Goal: Obtain resource: Download file/media

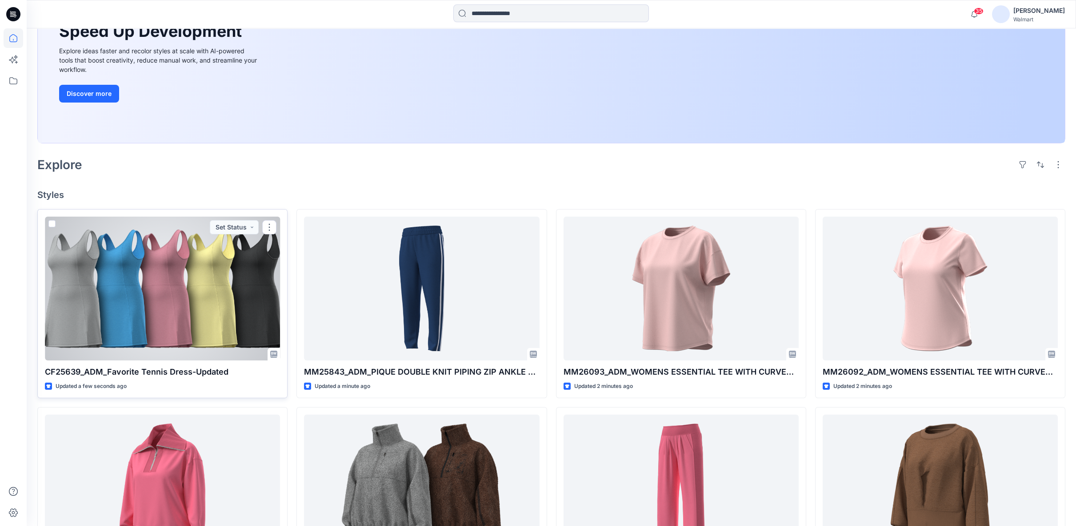
scroll to position [148, 0]
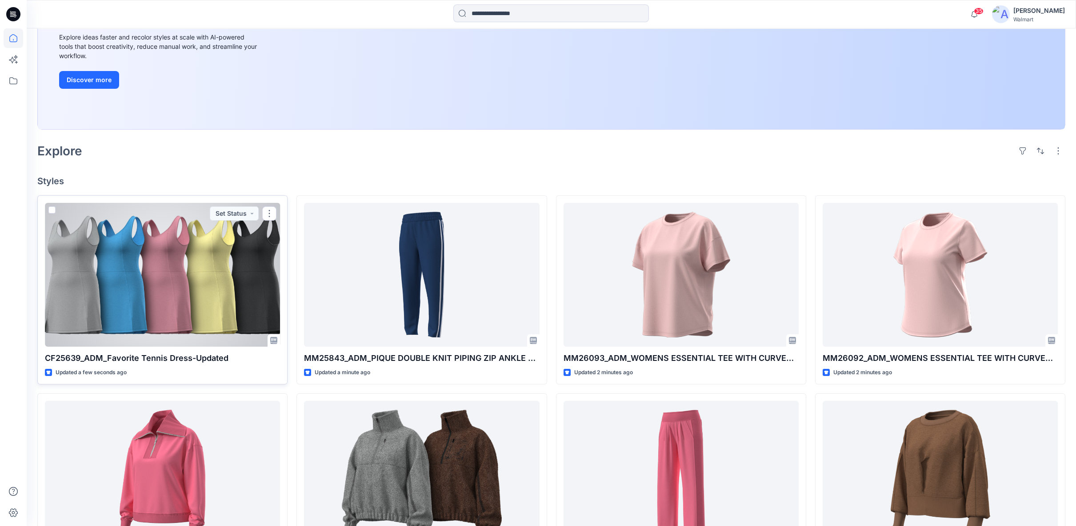
click at [225, 326] on div at bounding box center [162, 275] width 235 height 144
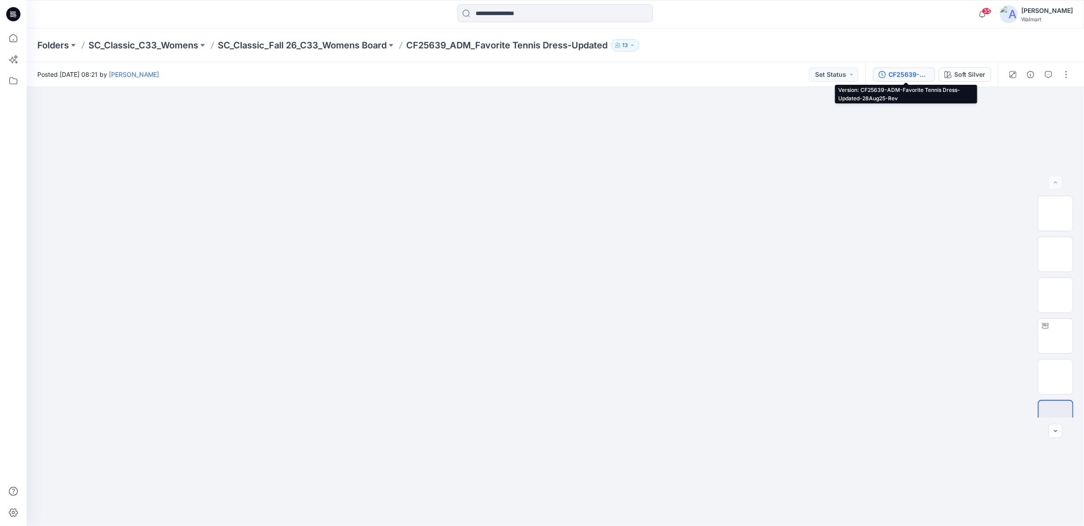
click at [912, 74] on div "CF25639-ADM-Favorite Tennis Dress-Updated-28Aug25-Rev" at bounding box center [908, 75] width 41 height 10
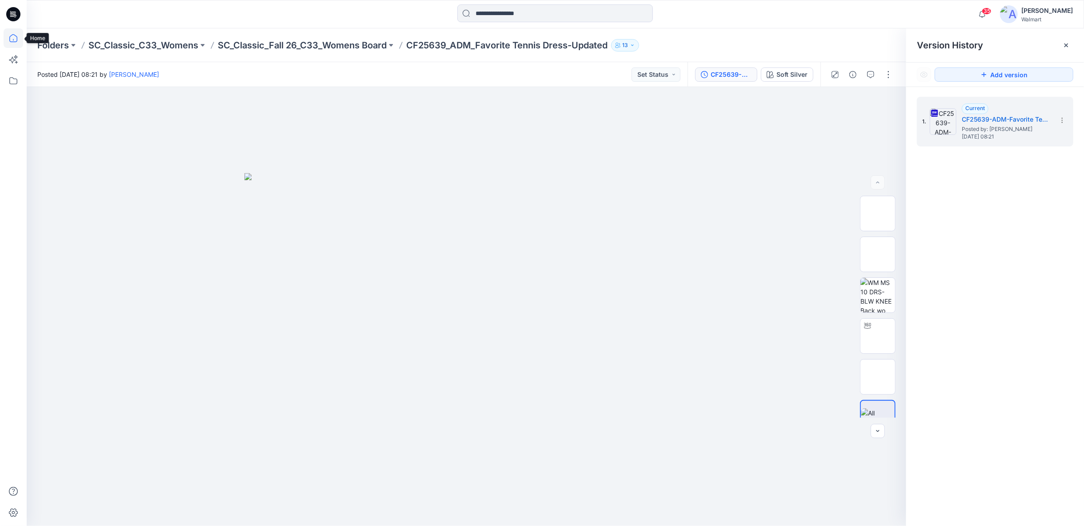
click at [22, 39] on icon at bounding box center [14, 38] width 20 height 20
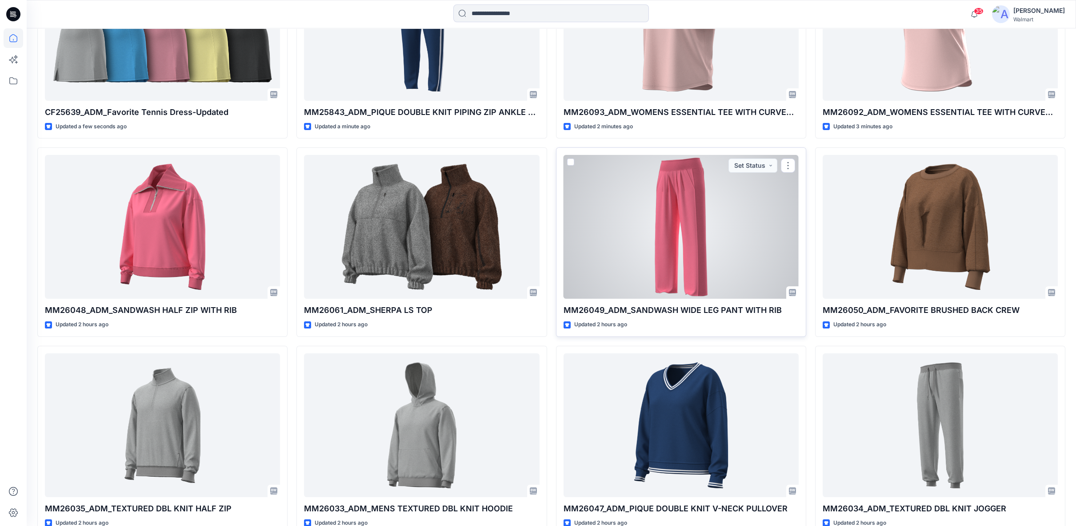
scroll to position [444, 0]
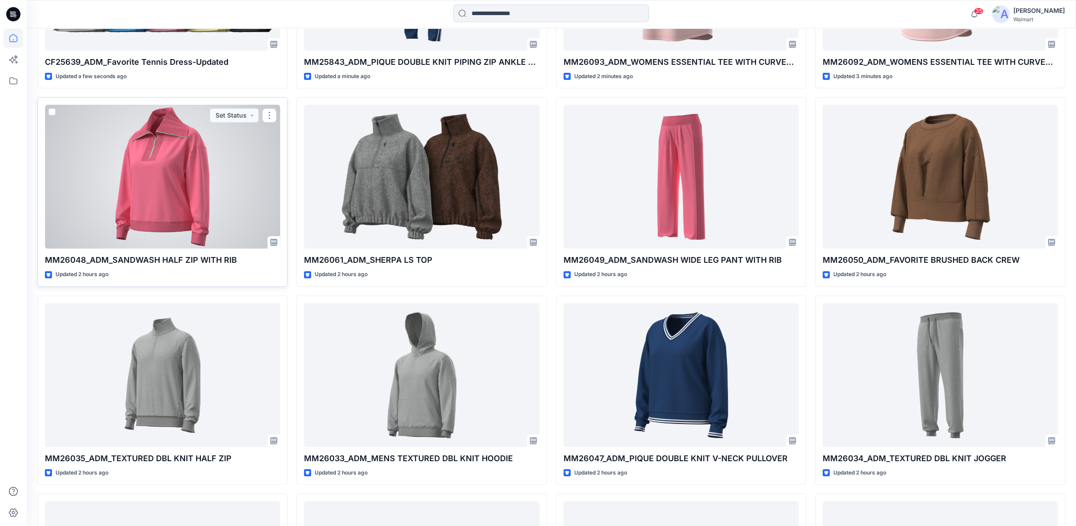
click at [211, 187] on div at bounding box center [162, 177] width 235 height 144
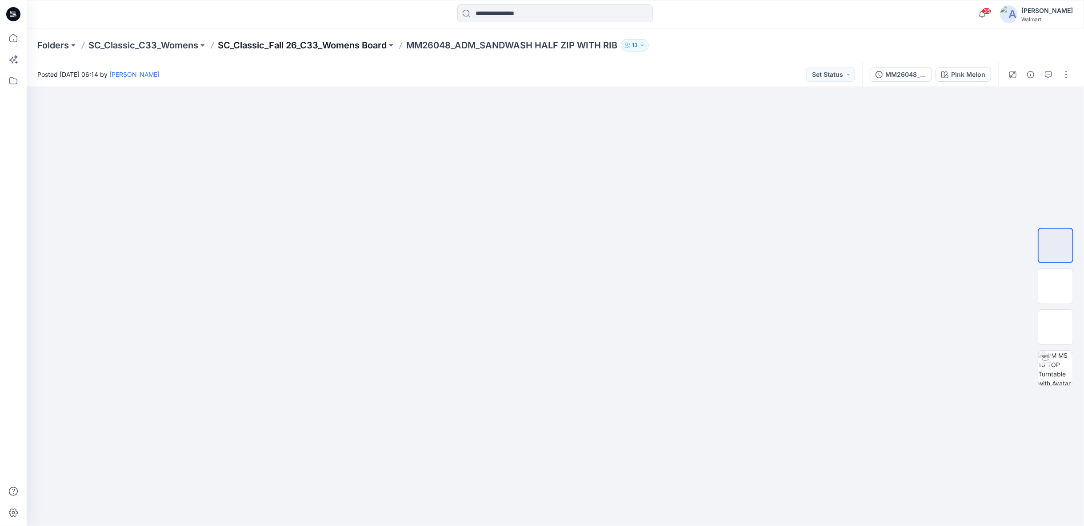
click at [335, 43] on p "SC_Classic_Fall 26_C33_Womens Board" at bounding box center [302, 45] width 169 height 12
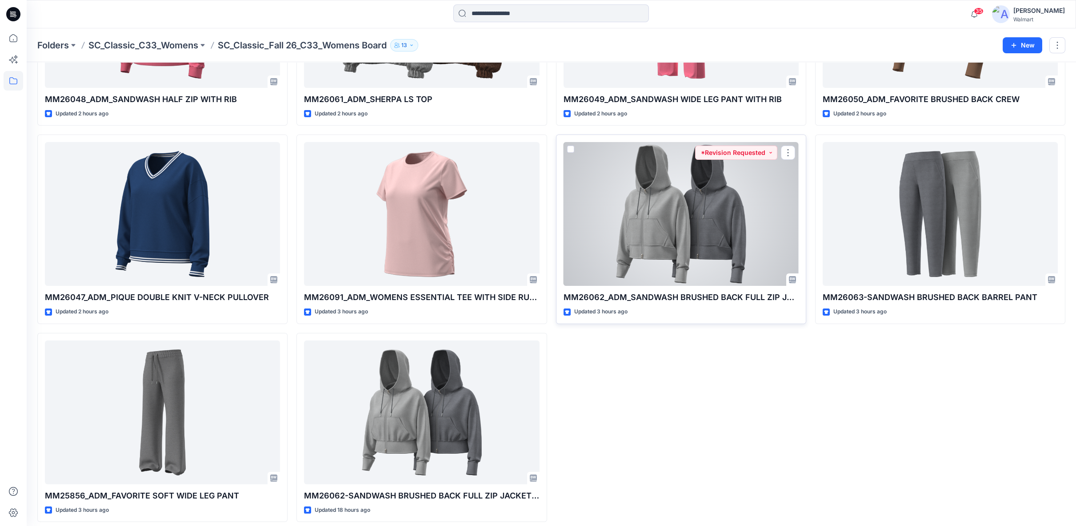
scroll to position [367, 0]
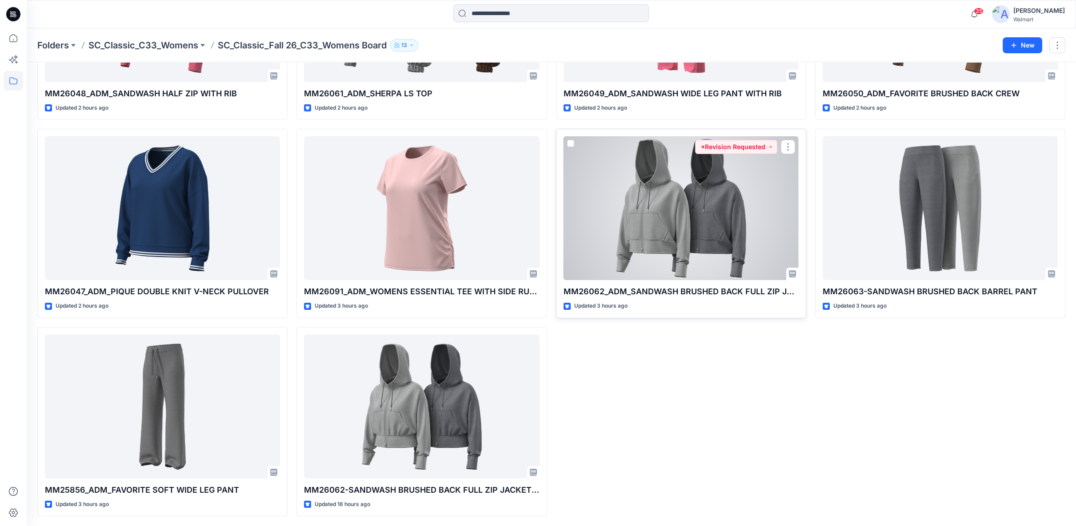
click at [725, 243] on div at bounding box center [680, 208] width 235 height 144
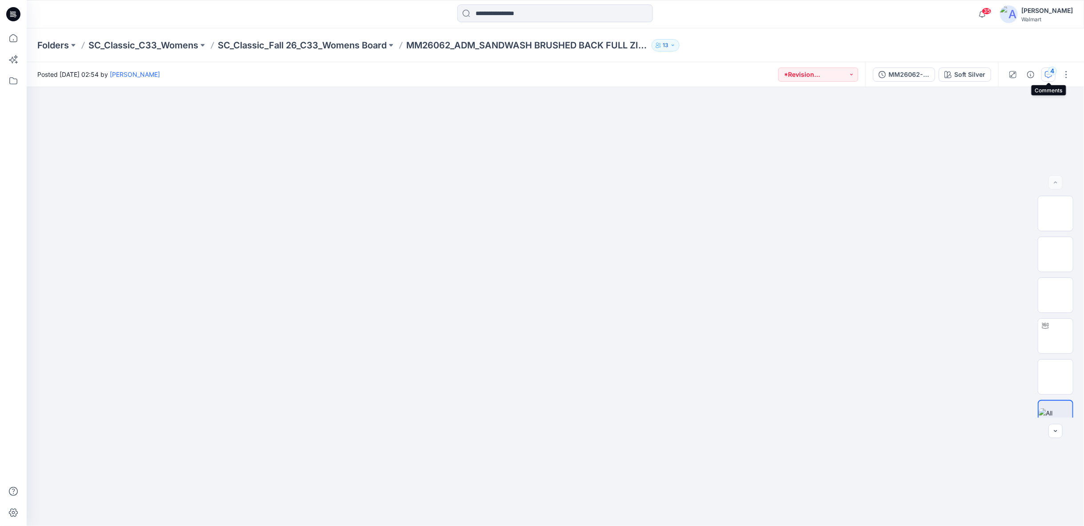
click at [1050, 74] on div "4" at bounding box center [1052, 71] width 9 height 9
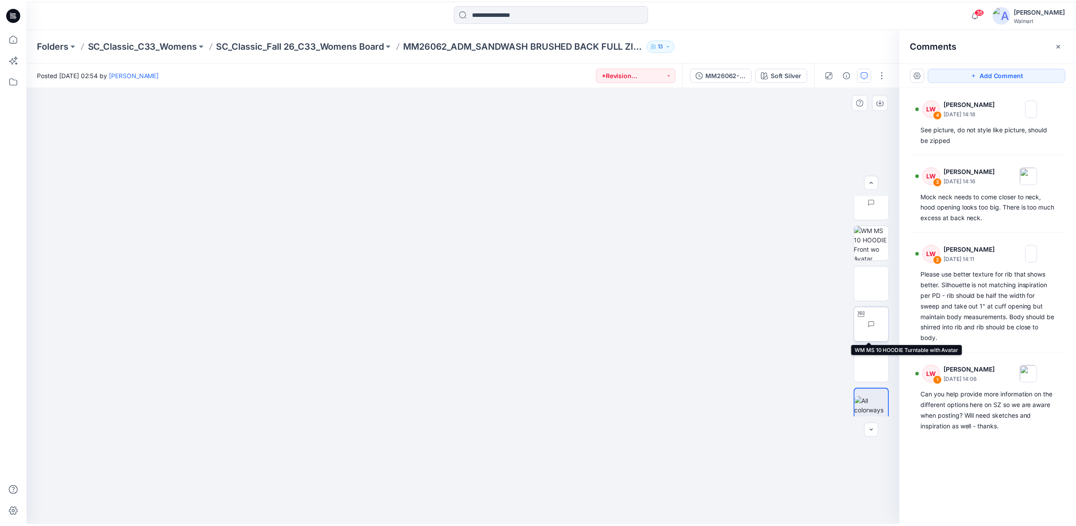
scroll to position [17, 0]
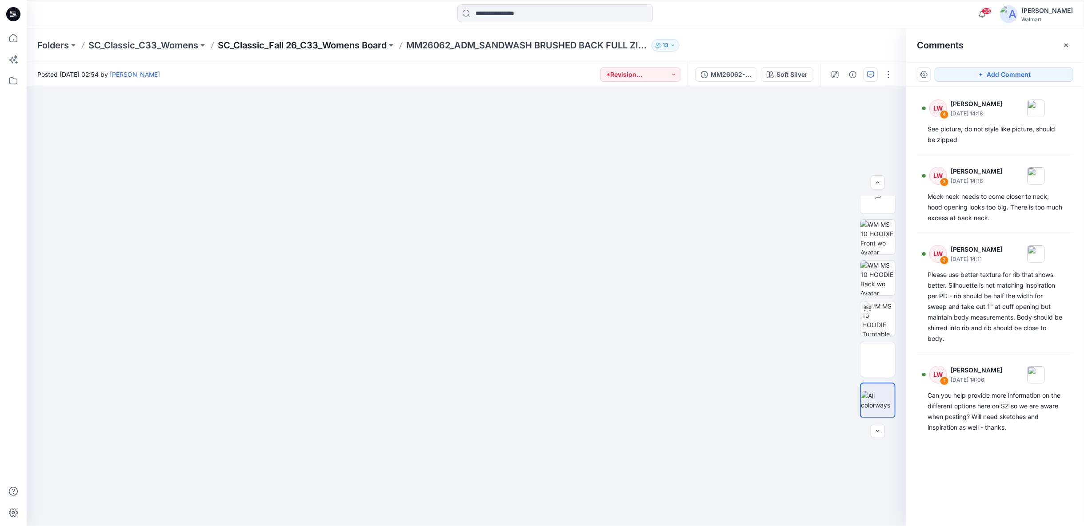
click at [361, 46] on p "SC_Classic_Fall 26_C33_Womens Board" at bounding box center [302, 45] width 169 height 12
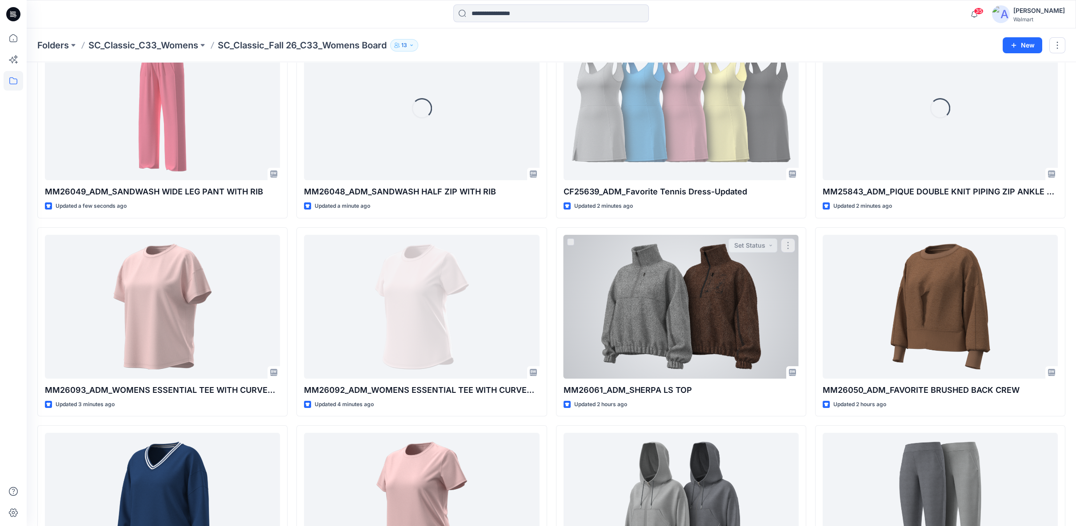
scroll to position [197, 0]
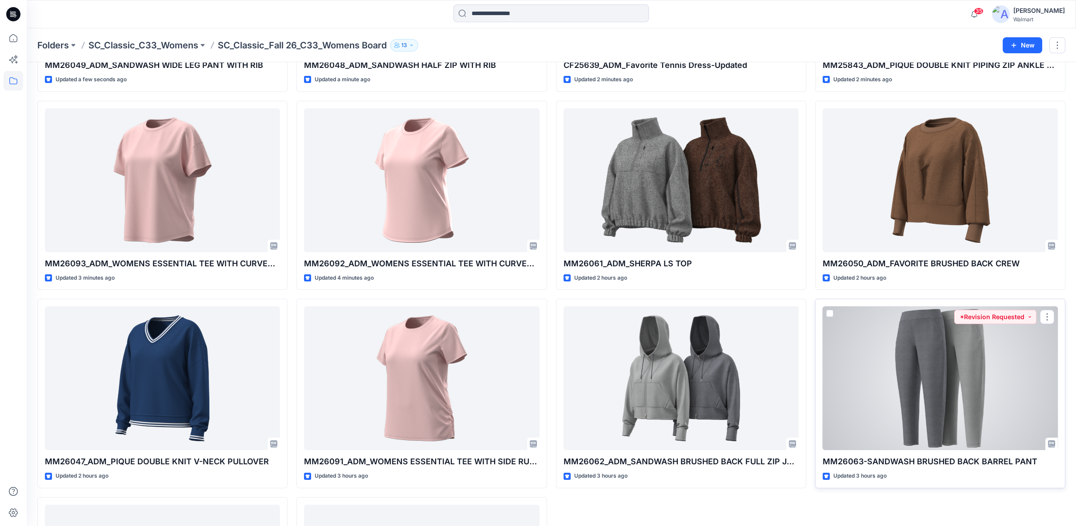
click at [1013, 403] on div at bounding box center [939, 379] width 235 height 144
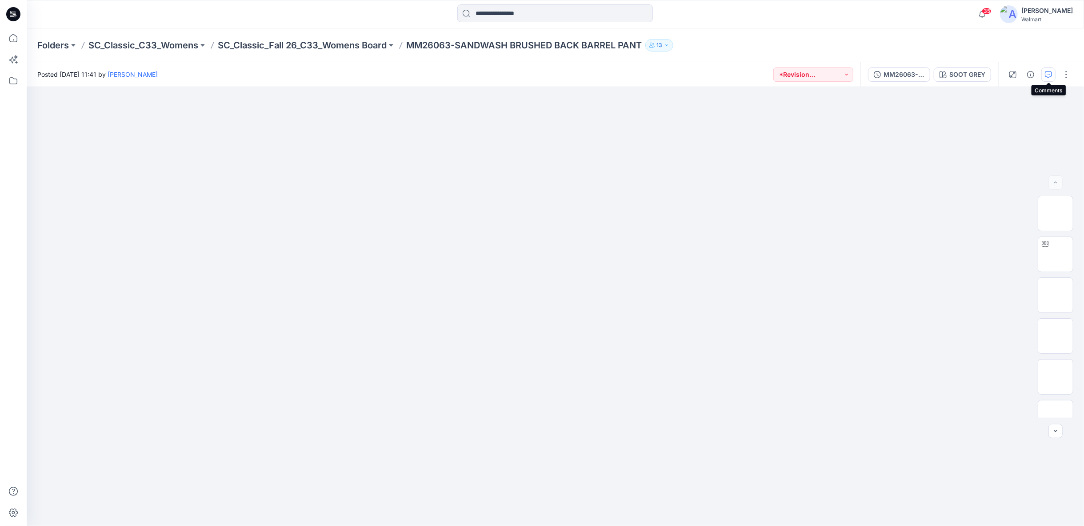
click at [1049, 76] on icon "button" at bounding box center [1048, 74] width 7 height 7
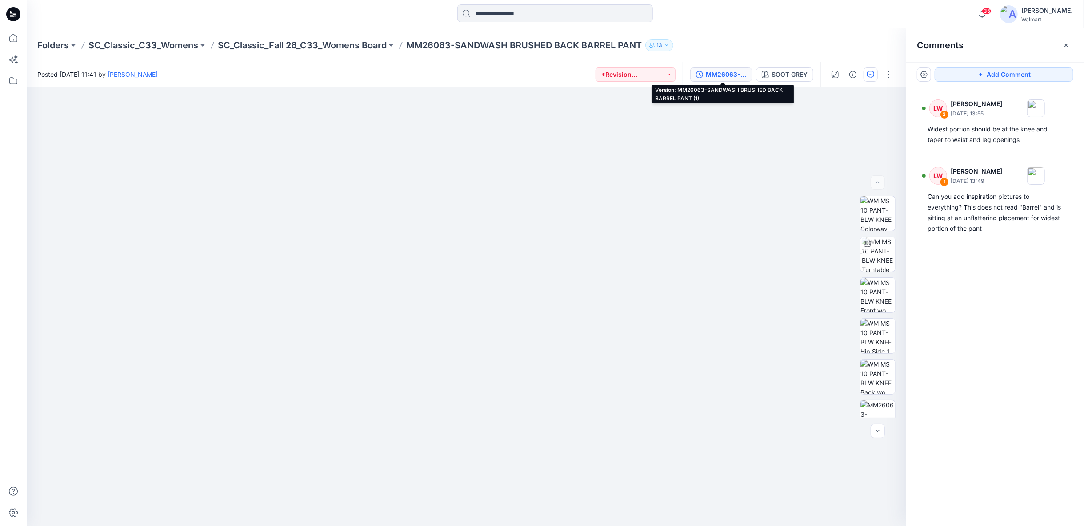
click at [711, 78] on div "MM26063-SANDWASH BRUSHED BACK BARREL PANT (1)" at bounding box center [726, 75] width 41 height 10
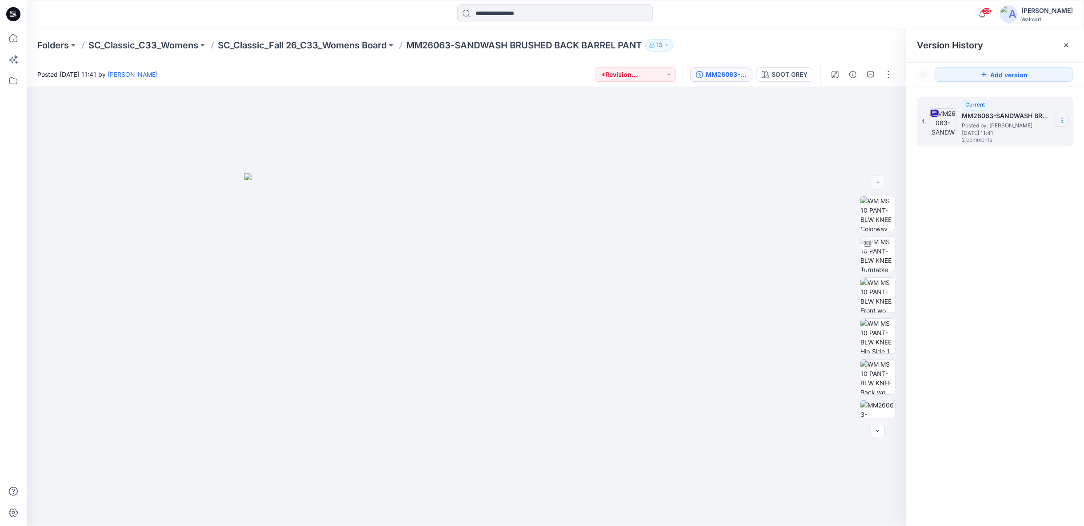
click at [1062, 122] on icon at bounding box center [1061, 122] width 0 height 0
click at [1032, 140] on span "Download Source BW File" at bounding box center [1017, 137] width 74 height 11
click at [385, 43] on p "SC_Classic_Fall 26_C33_Womens Board" at bounding box center [302, 45] width 169 height 12
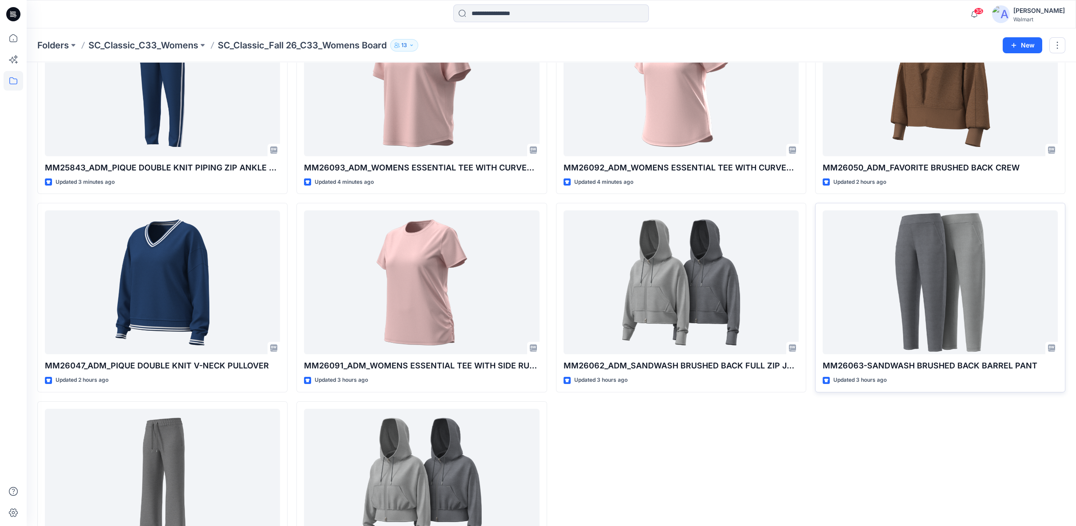
scroll to position [367, 0]
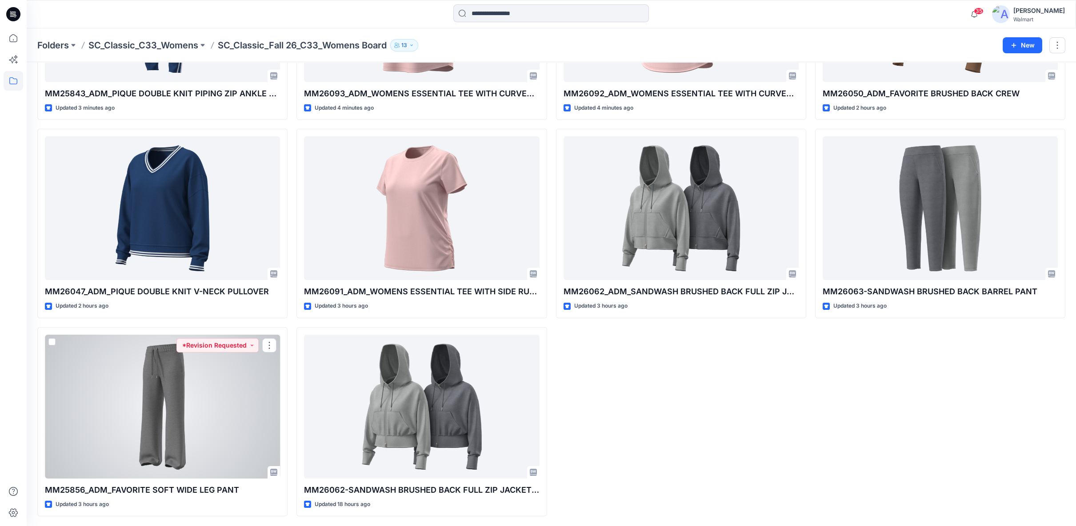
drag, startPoint x: 109, startPoint y: 404, endPoint x: 126, endPoint y: 396, distance: 18.3
click at [110, 404] on div at bounding box center [162, 407] width 235 height 144
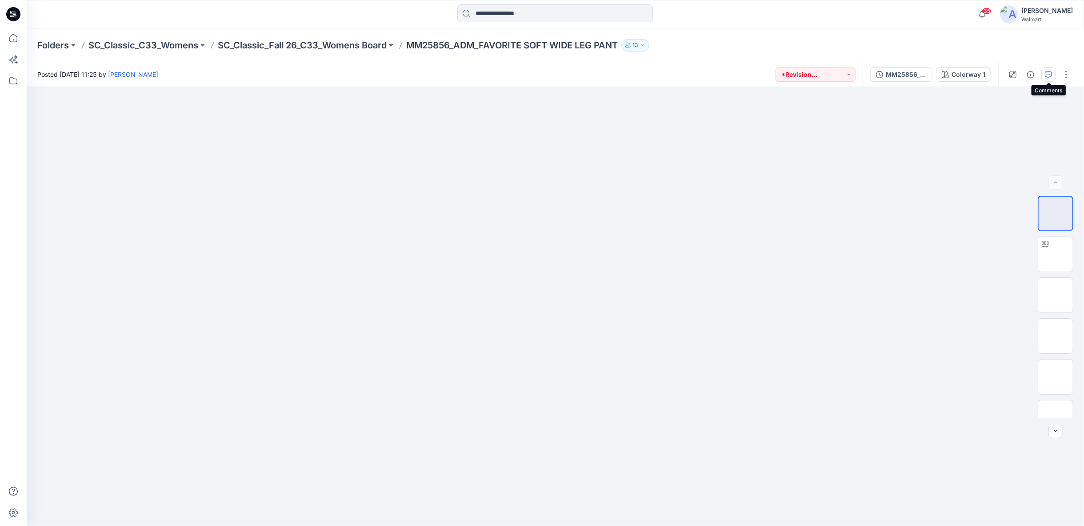
click at [1049, 75] on icon "button" at bounding box center [1048, 74] width 7 height 7
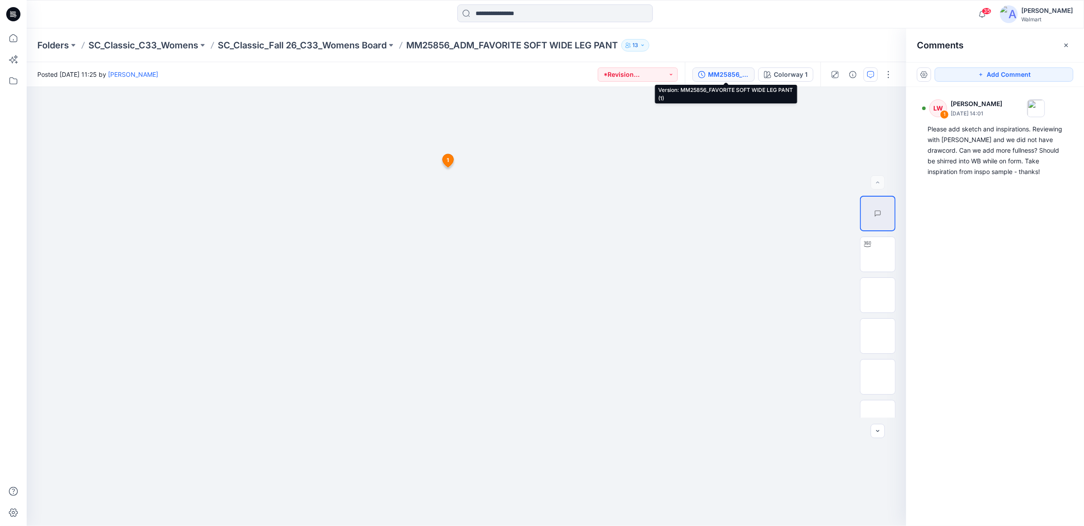
click at [716, 77] on div "MM25856_FAVORITE SOFT WIDE LEG PANT (1)" at bounding box center [728, 75] width 41 height 10
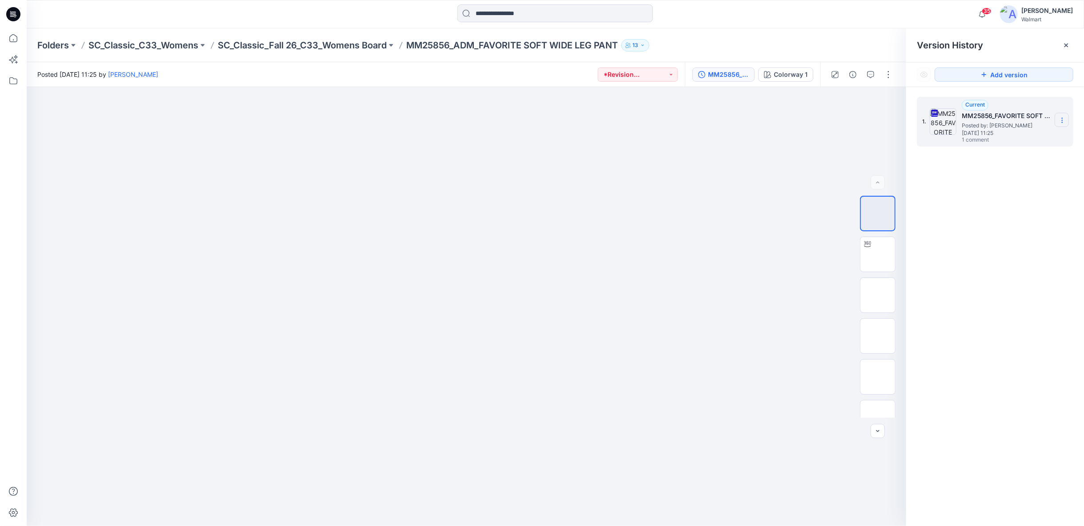
click at [1061, 119] on icon at bounding box center [1061, 120] width 7 height 7
click at [1008, 138] on span "Download Source BW File" at bounding box center [1017, 137] width 74 height 11
click at [878, 397] on img at bounding box center [877, 400] width 35 height 35
click at [281, 44] on p "SC_Classic_Fall 26_C33_Womens Board" at bounding box center [302, 45] width 169 height 12
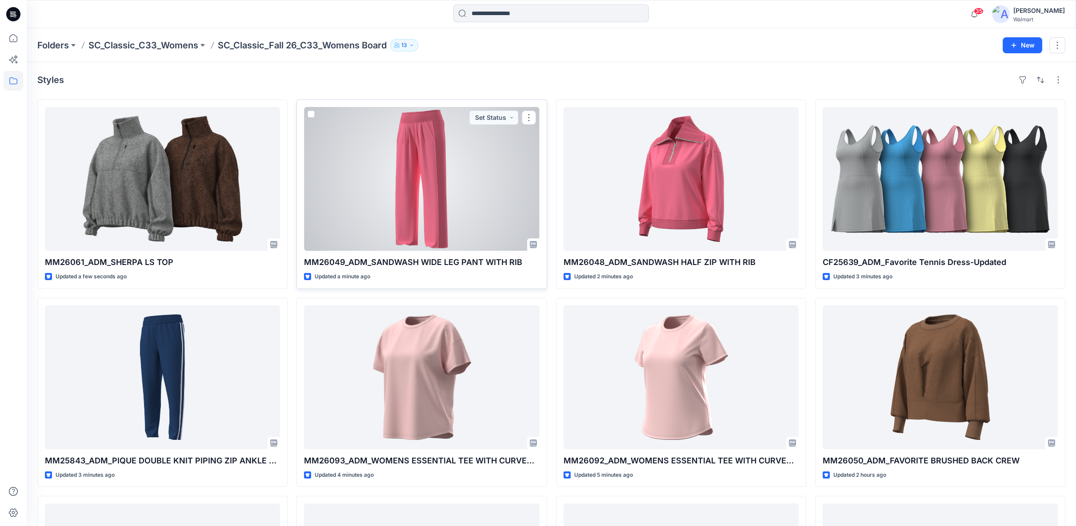
click at [397, 190] on div at bounding box center [421, 179] width 235 height 144
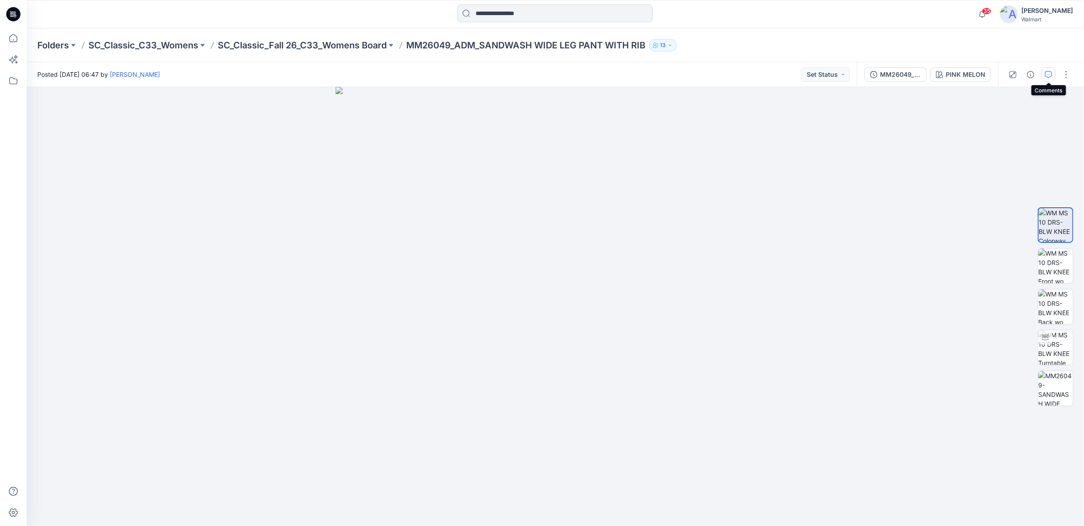
click at [1049, 74] on icon "button" at bounding box center [1048, 74] width 3 height 0
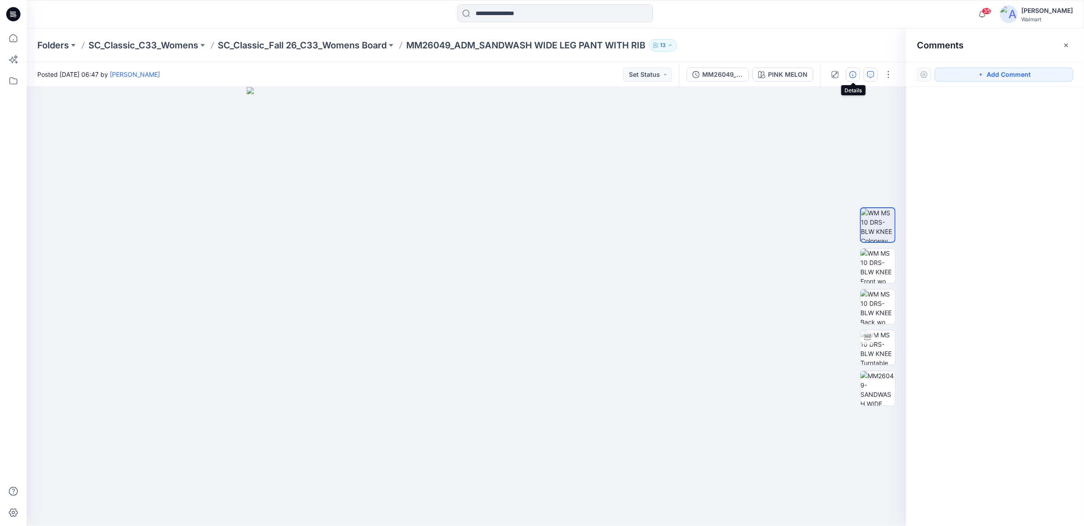
click at [854, 73] on icon "button" at bounding box center [852, 74] width 7 height 7
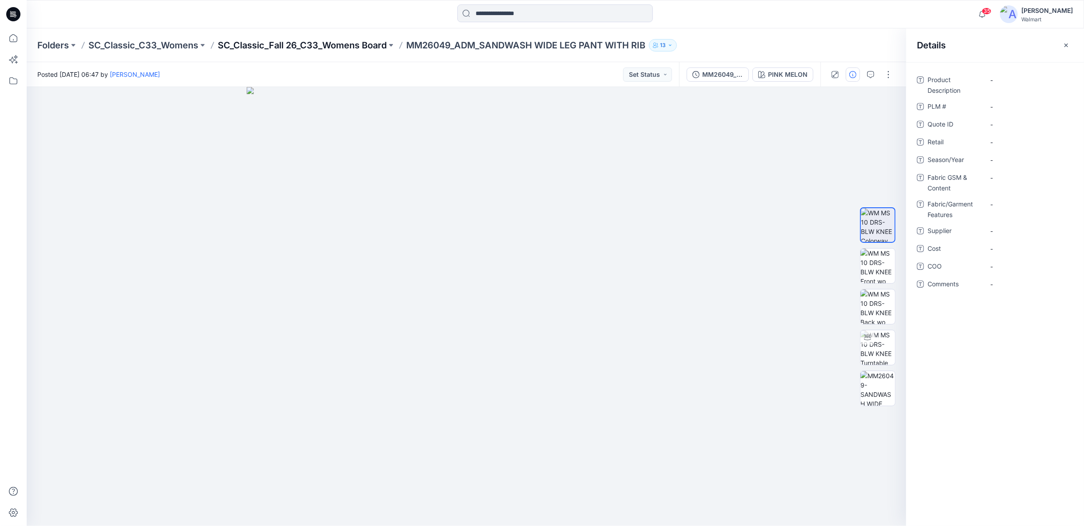
click at [356, 45] on p "SC_Classic_Fall 26_C33_Womens Board" at bounding box center [302, 45] width 169 height 12
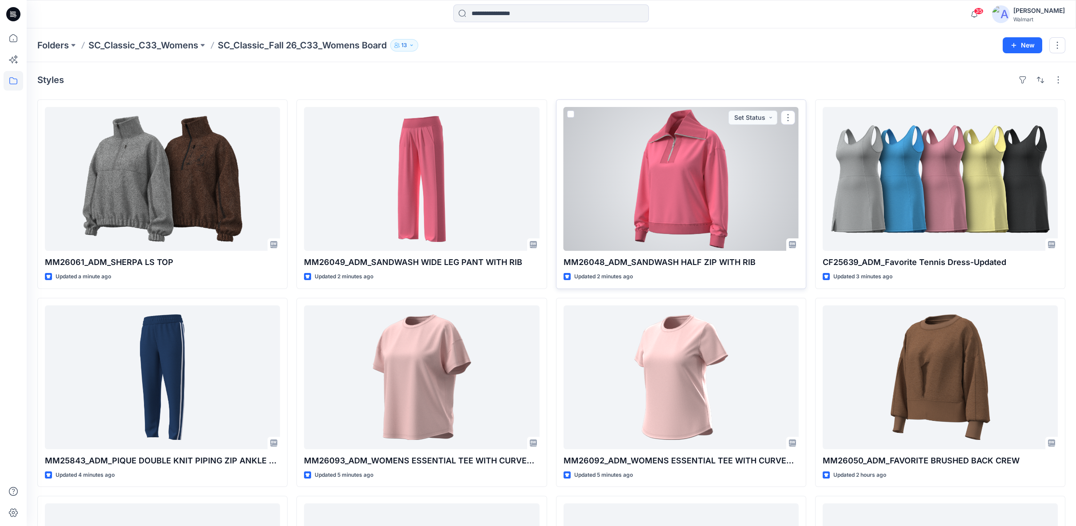
click at [685, 227] on div at bounding box center [680, 179] width 235 height 144
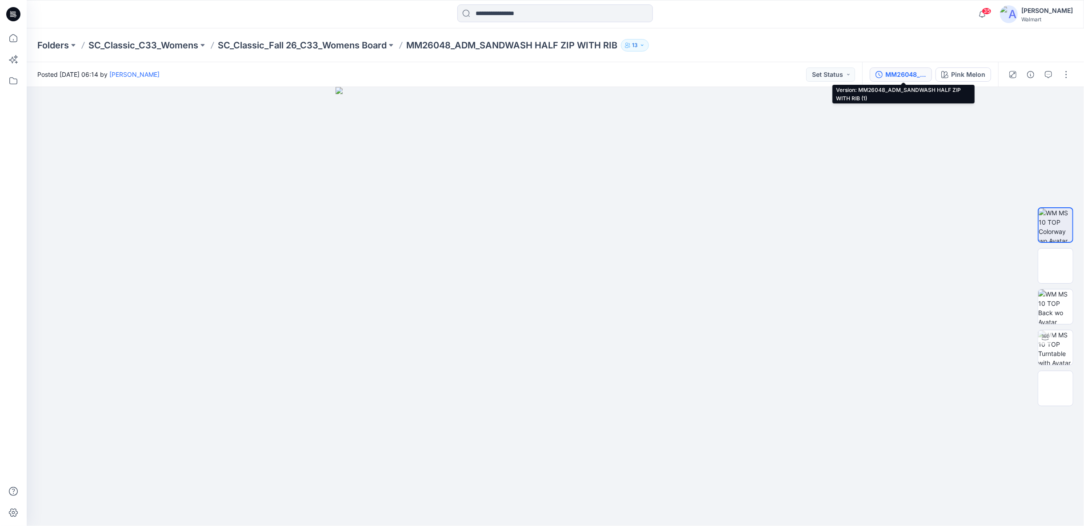
click at [899, 74] on div "MM26048_ADM_SANDWASH HALF ZIP WITH RIB (1)" at bounding box center [905, 75] width 41 height 10
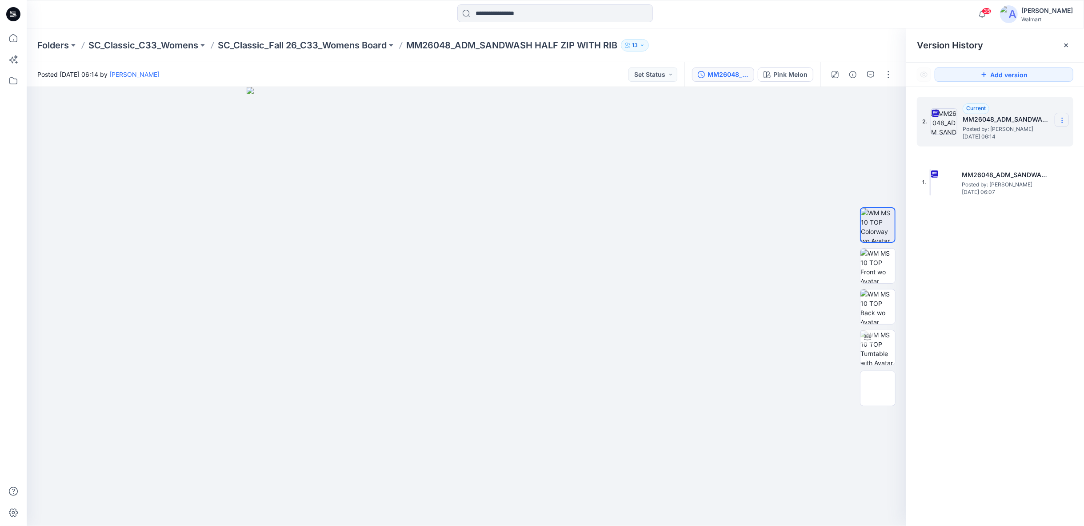
click at [1063, 122] on icon at bounding box center [1061, 120] width 7 height 7
click at [1033, 140] on span "Download Source BW File" at bounding box center [1017, 137] width 74 height 11
click at [871, 76] on icon "button" at bounding box center [870, 74] width 7 height 7
